Goal: Share content

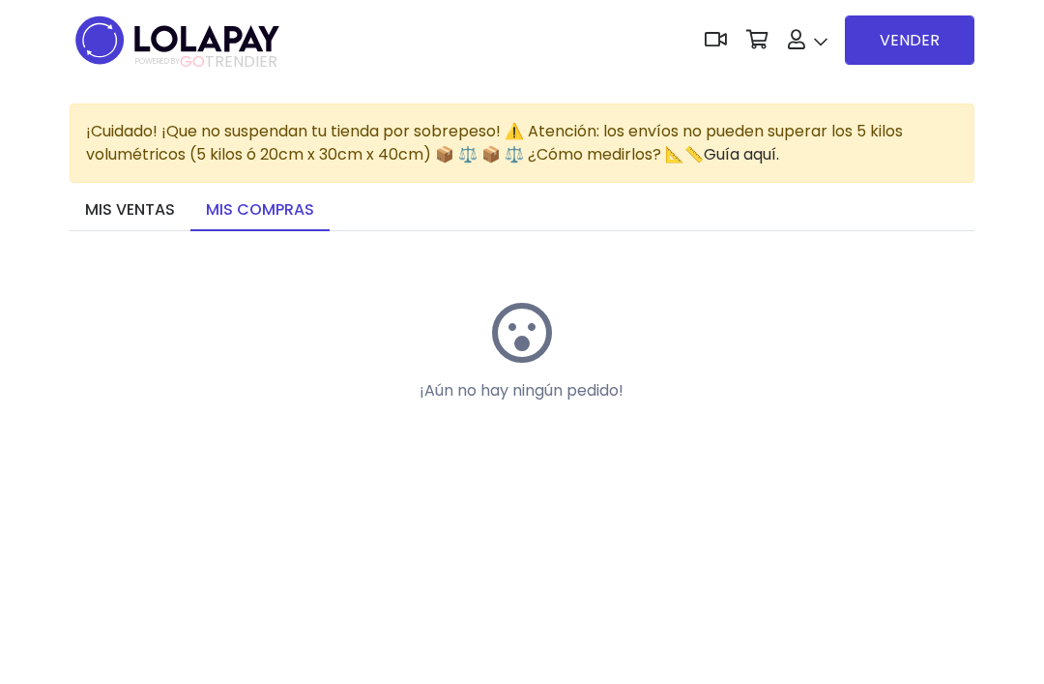
click at [112, 212] on link "Mis ventas" at bounding box center [130, 211] width 121 height 41
click at [853, 168] on span "Mi tienda" at bounding box center [852, 178] width 128 height 21
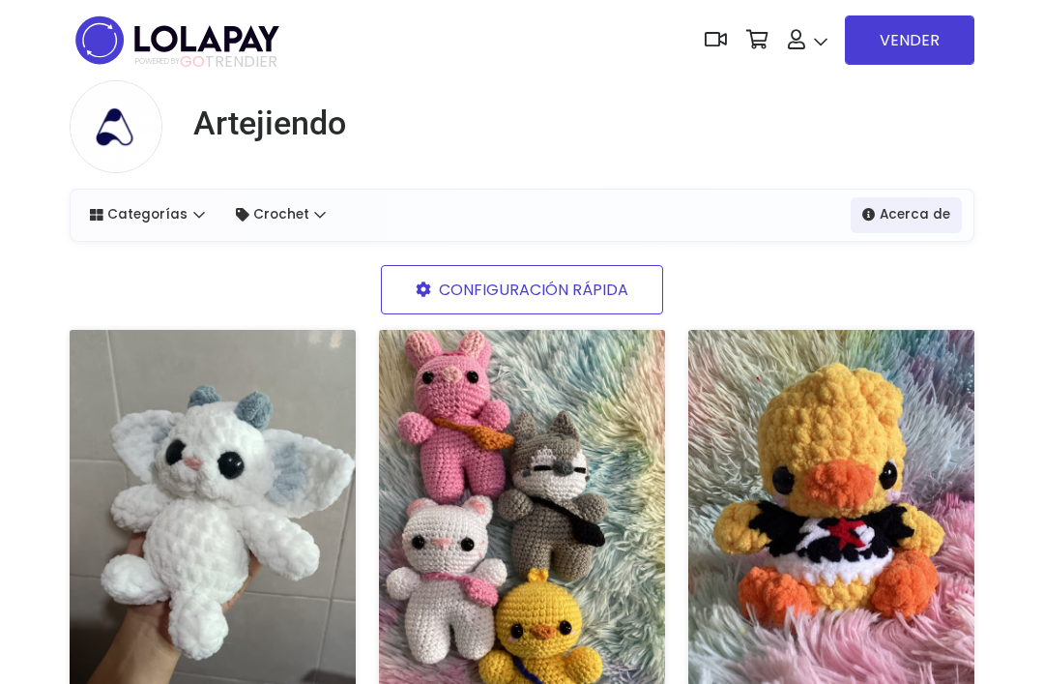
click at [256, 540] on img at bounding box center [213, 528] width 286 height 397
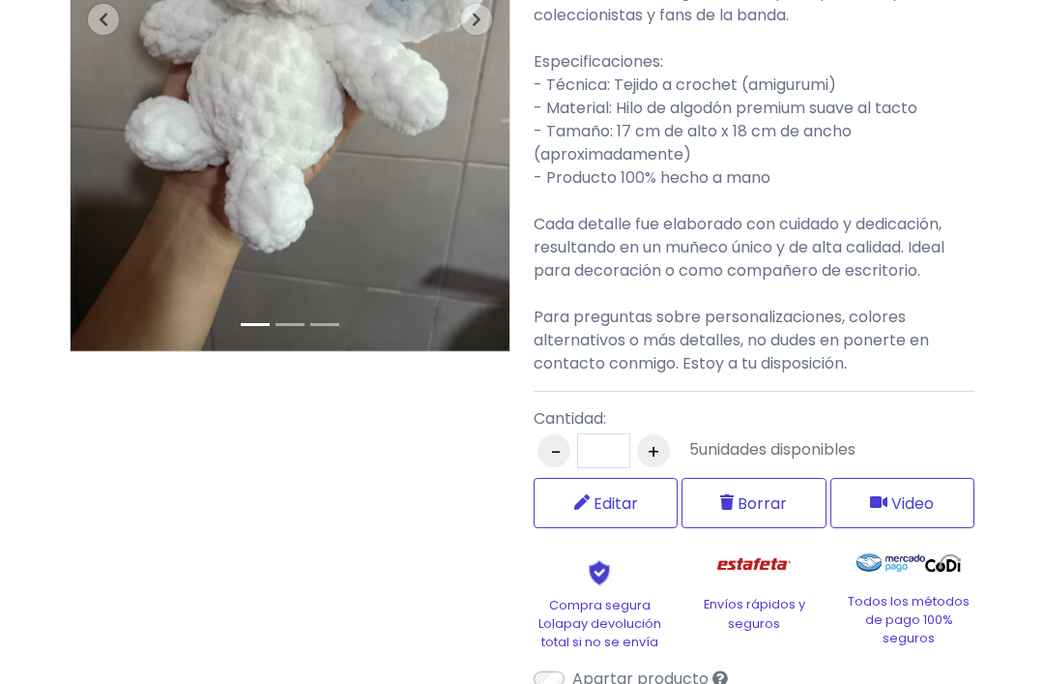
scroll to position [476, 0]
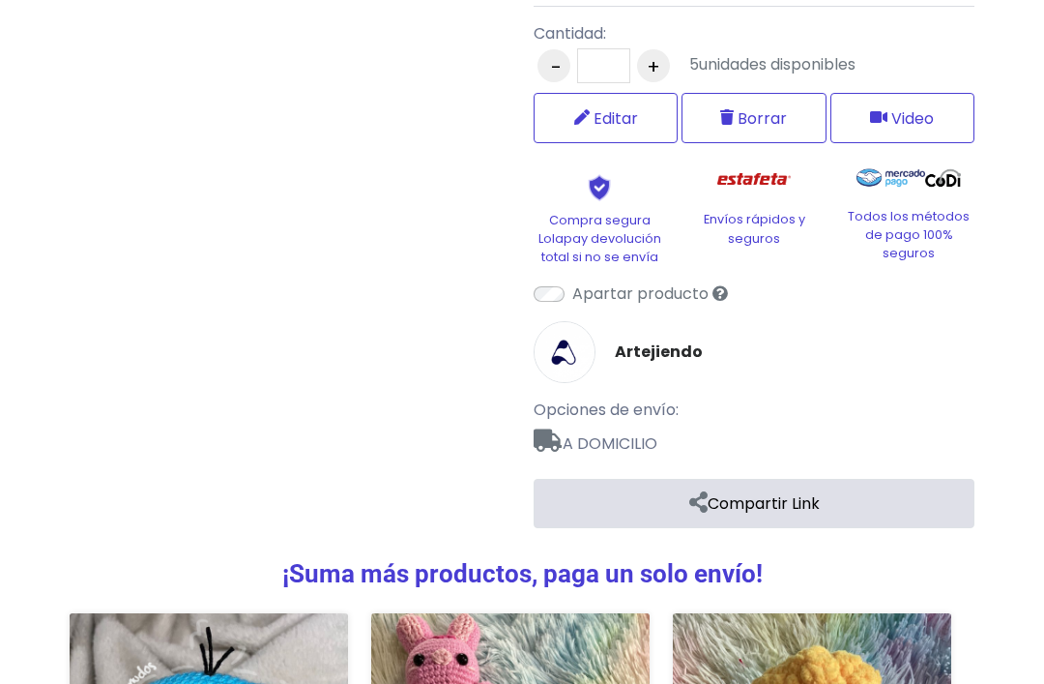
click at [800, 480] on link "Compartir Link" at bounding box center [754, 504] width 441 height 49
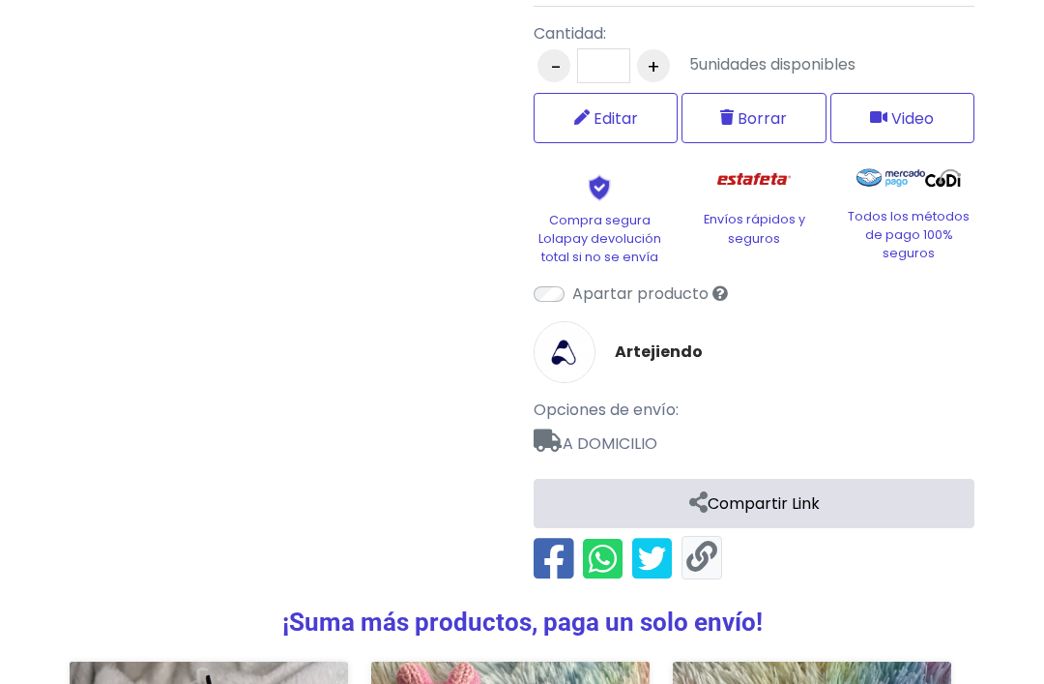
click at [702, 542] on link at bounding box center [702, 558] width 31 height 32
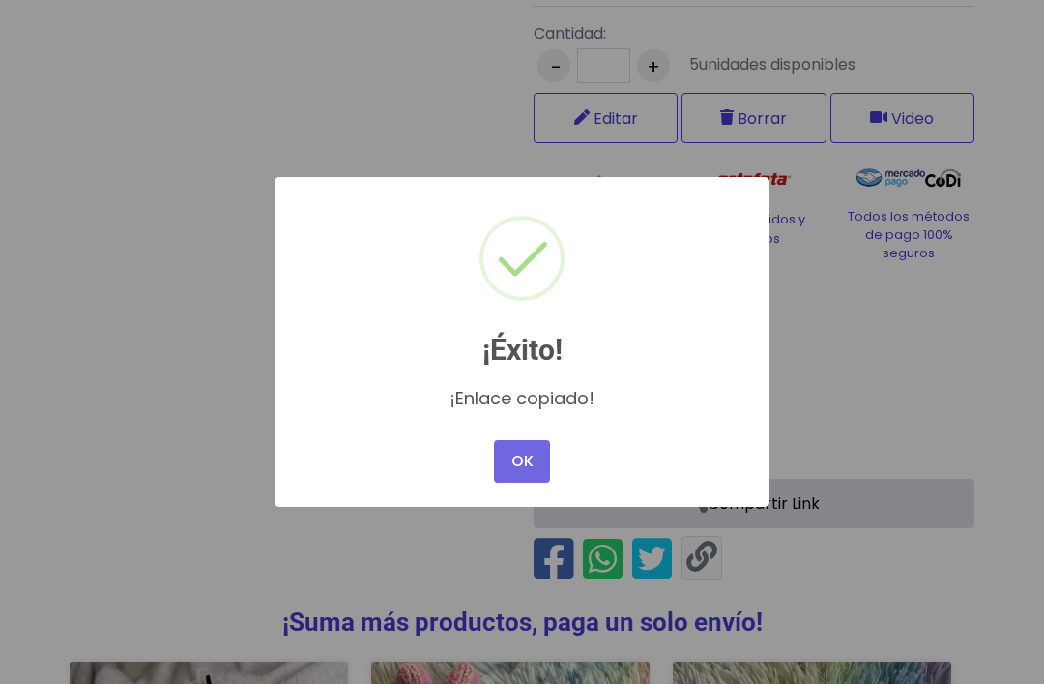
scroll to position [866, 0]
